Goal: Transaction & Acquisition: Obtain resource

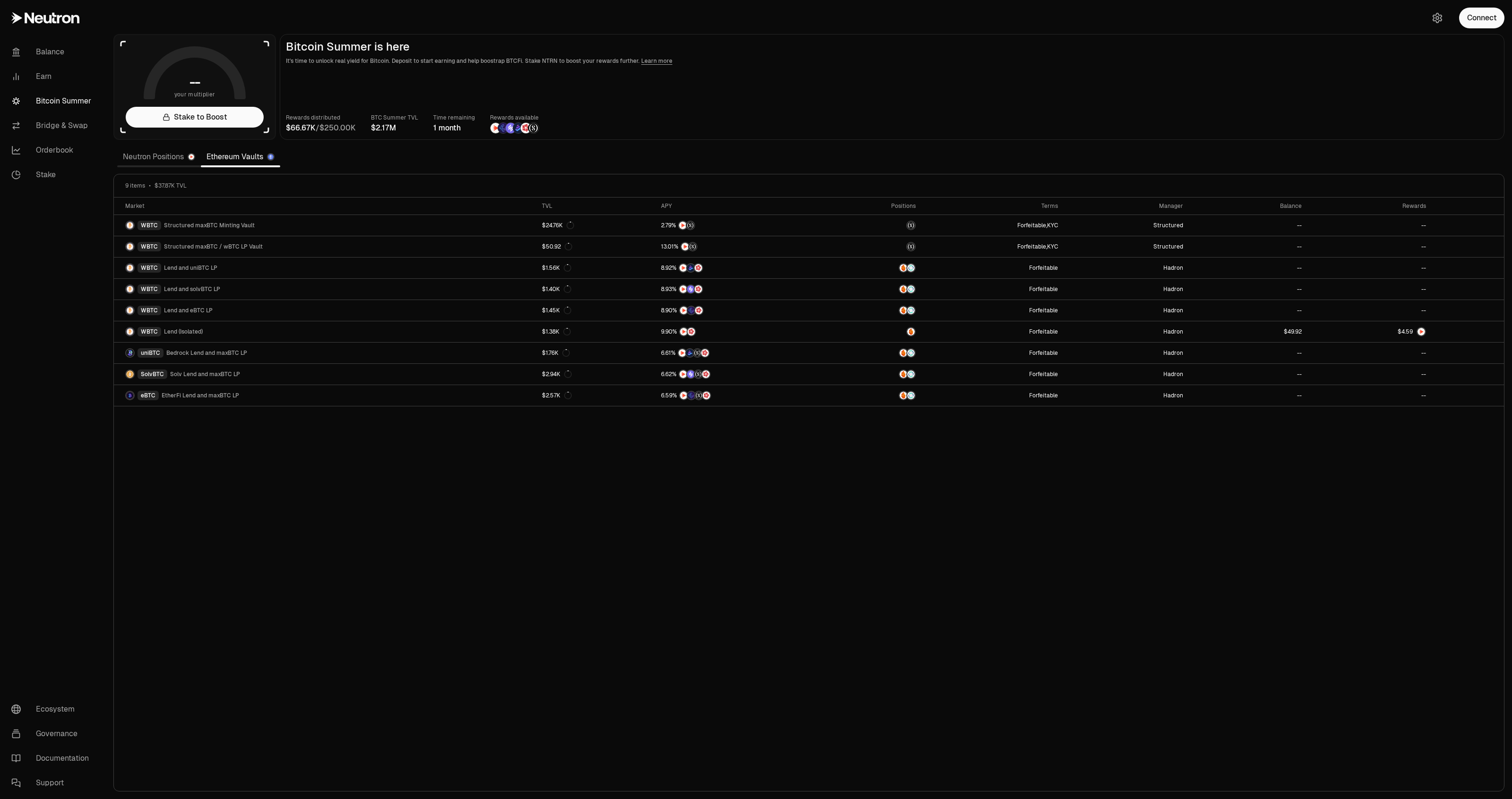
drag, startPoint x: 1413, startPoint y: 60, endPoint x: 1440, endPoint y: 45, distance: 30.9
click at [1413, 60] on p "It's time to unlock real yield for Bitcoin. Deposit to start earning and help b…" at bounding box center [892, 61] width 1213 height 9
click at [1467, 24] on button "Connect" at bounding box center [1481, 18] width 45 height 21
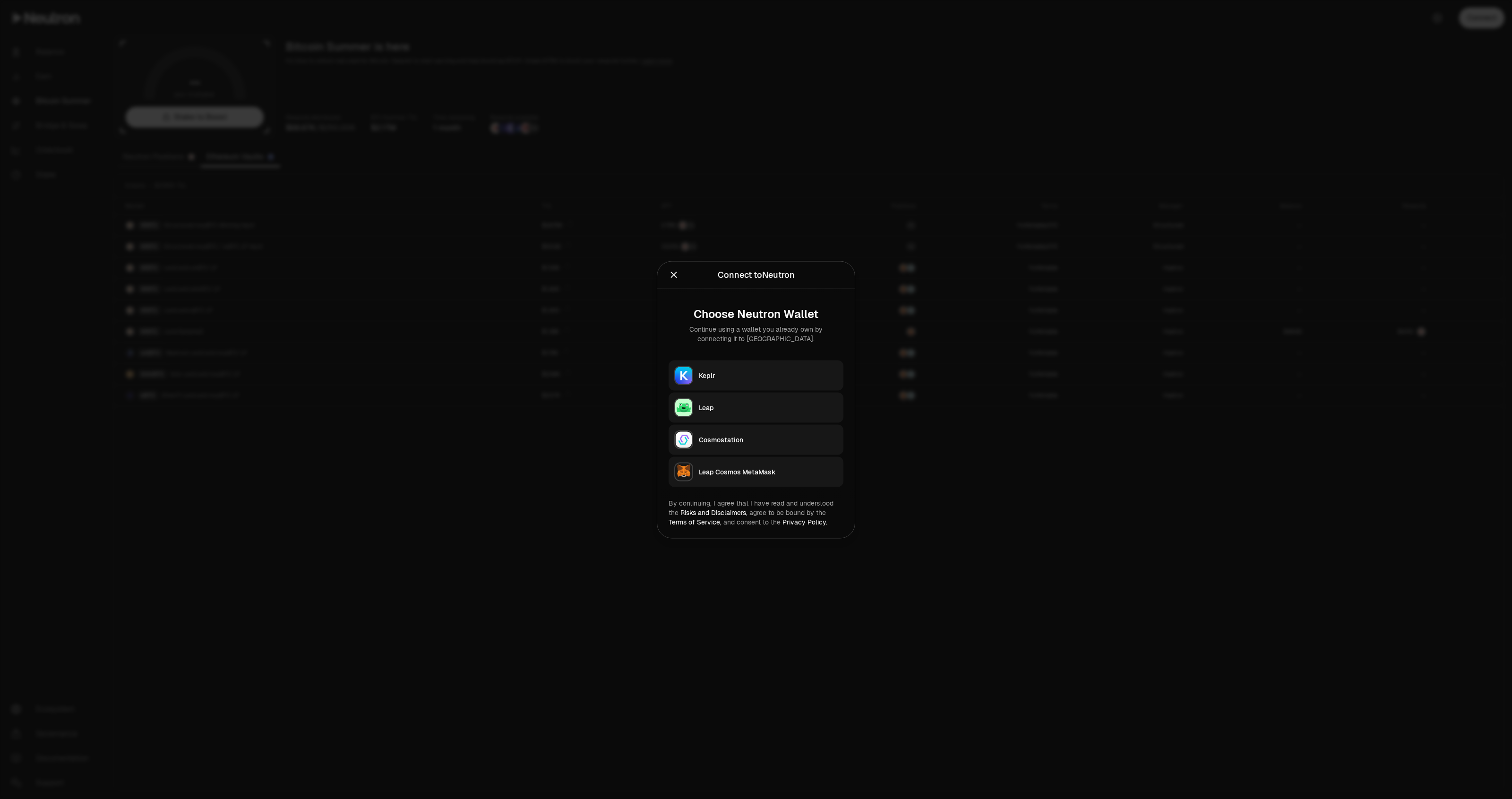
click at [807, 374] on div "Keplr" at bounding box center [768, 374] width 139 height 9
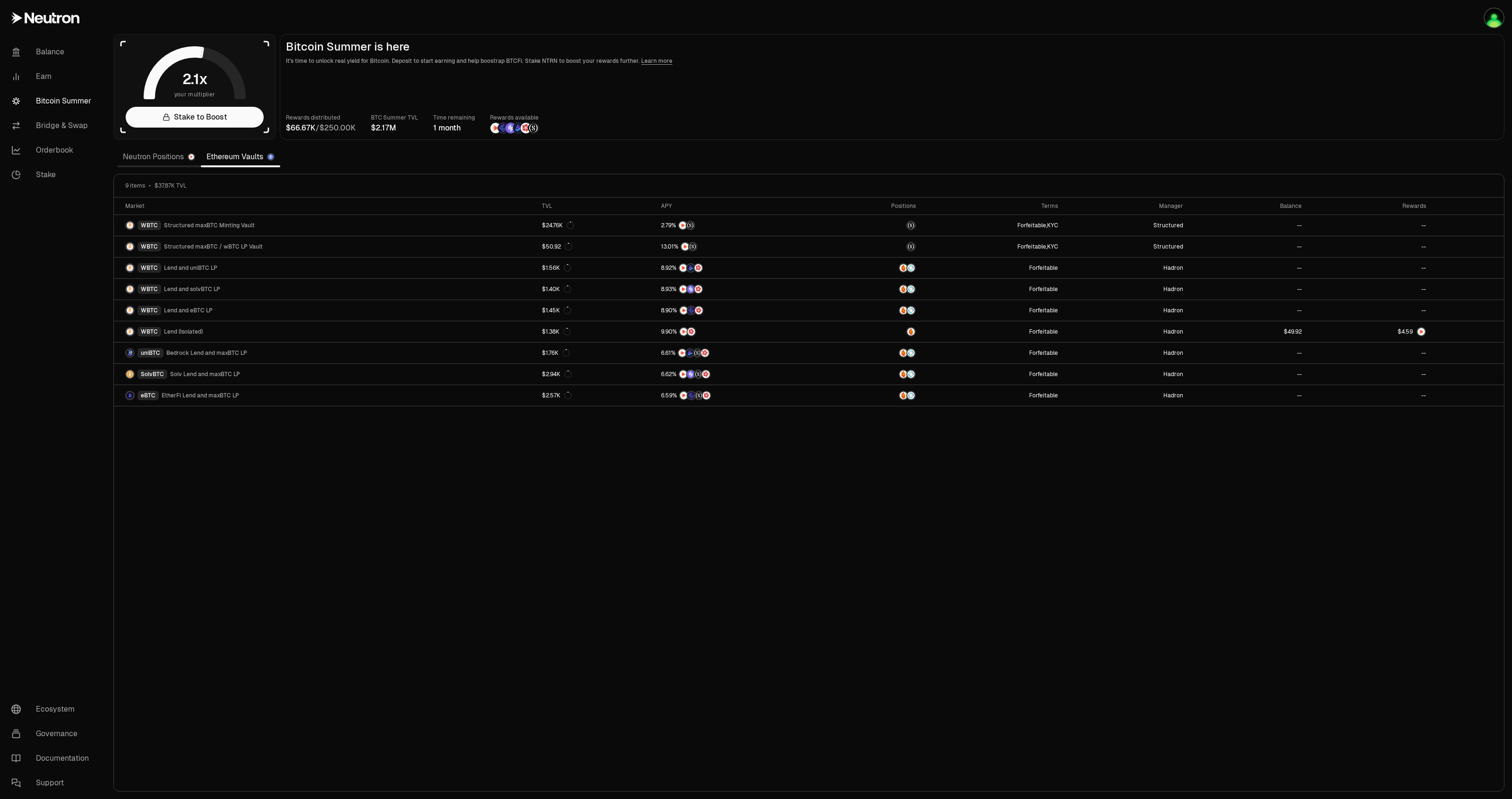
click at [150, 158] on link "Neutron Positions" at bounding box center [159, 157] width 84 height 19
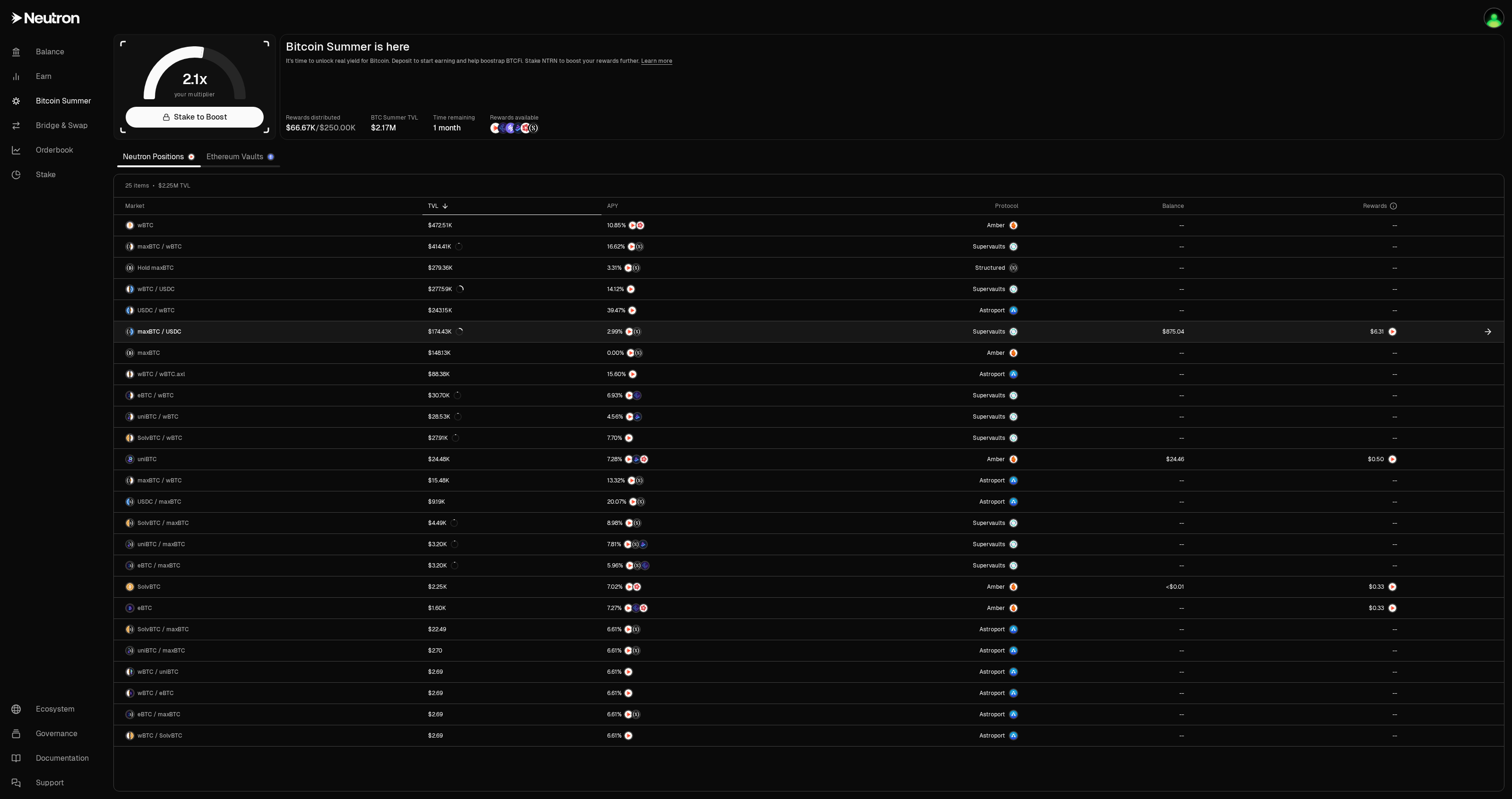
click at [1231, 337] on link at bounding box center [1296, 332] width 213 height 21
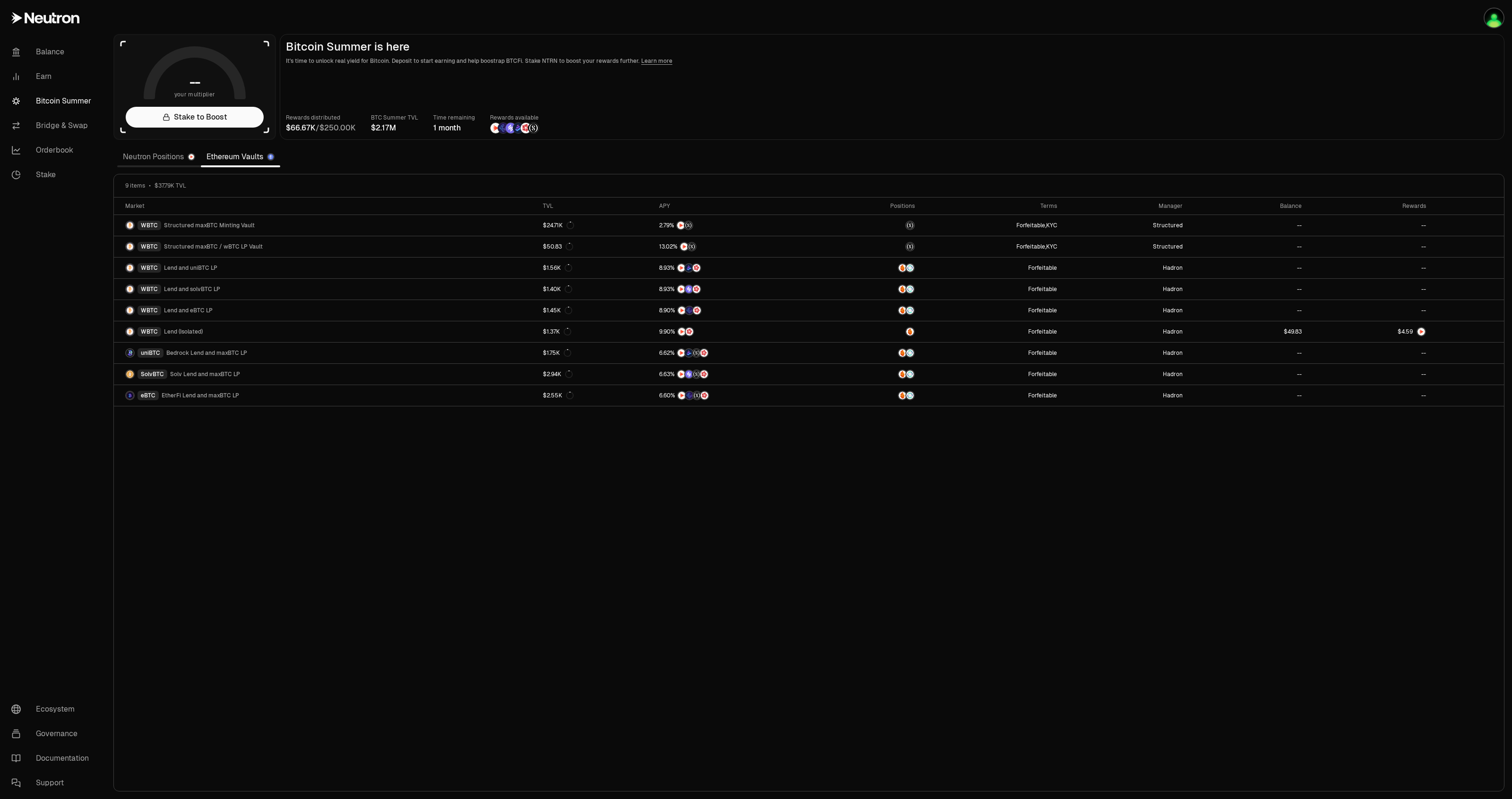
click at [166, 151] on link "Neutron Positions" at bounding box center [159, 157] width 84 height 19
